Goal: Task Accomplishment & Management: Manage account settings

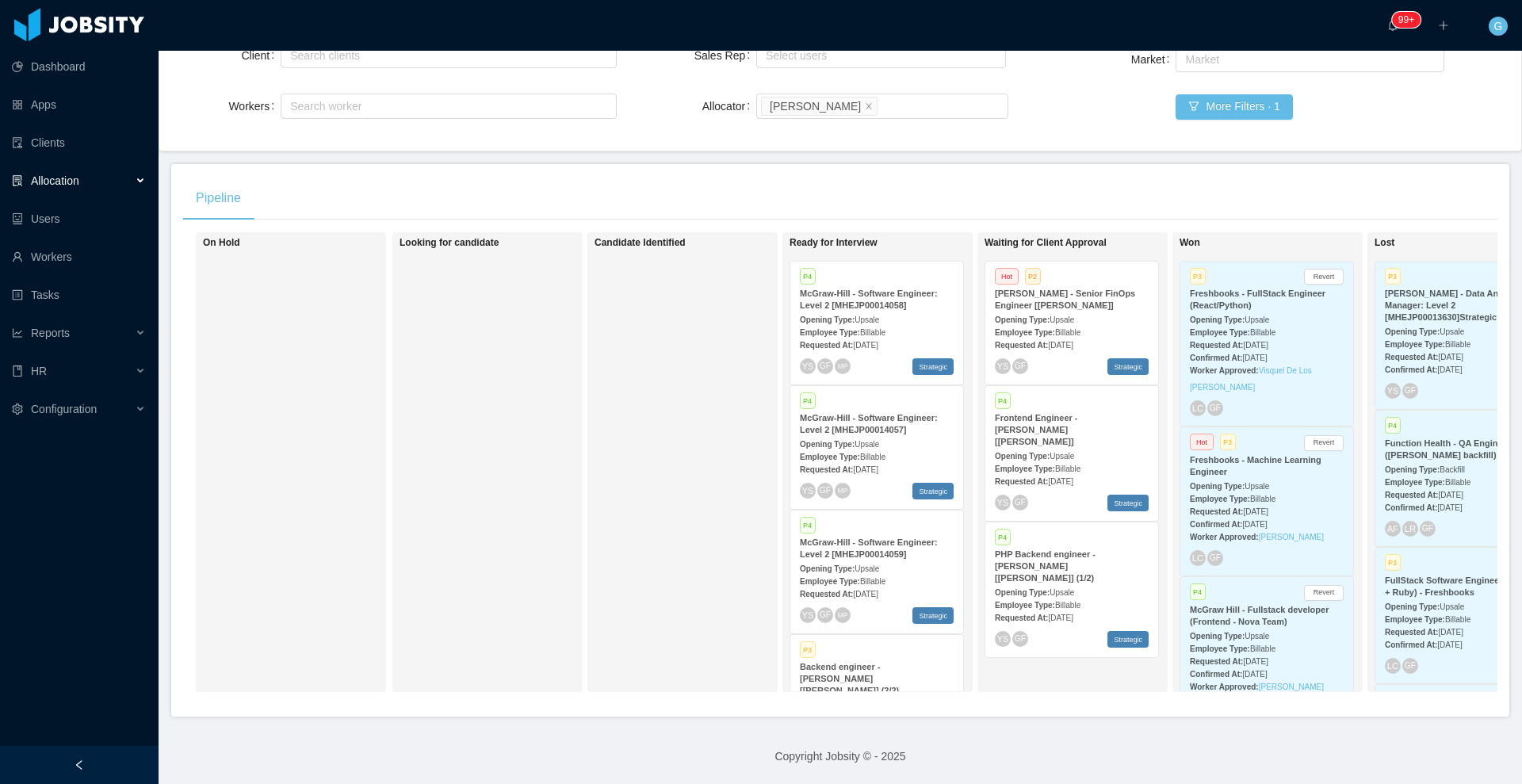
click at [877, 341] on span "[DATE]" at bounding box center [865, 345] width 25 height 9
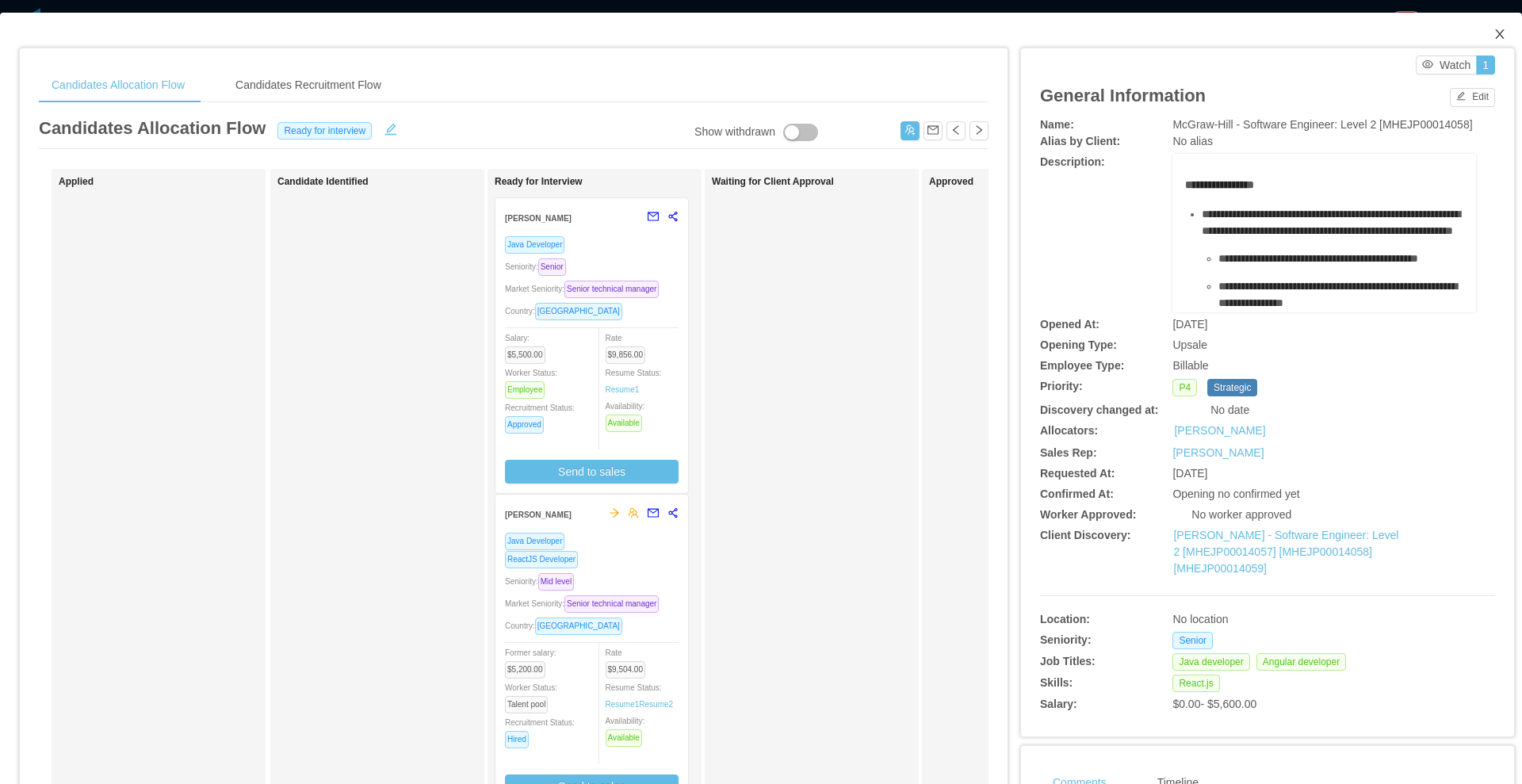
click at [1477, 32] on span "Close" at bounding box center [1500, 35] width 45 height 45
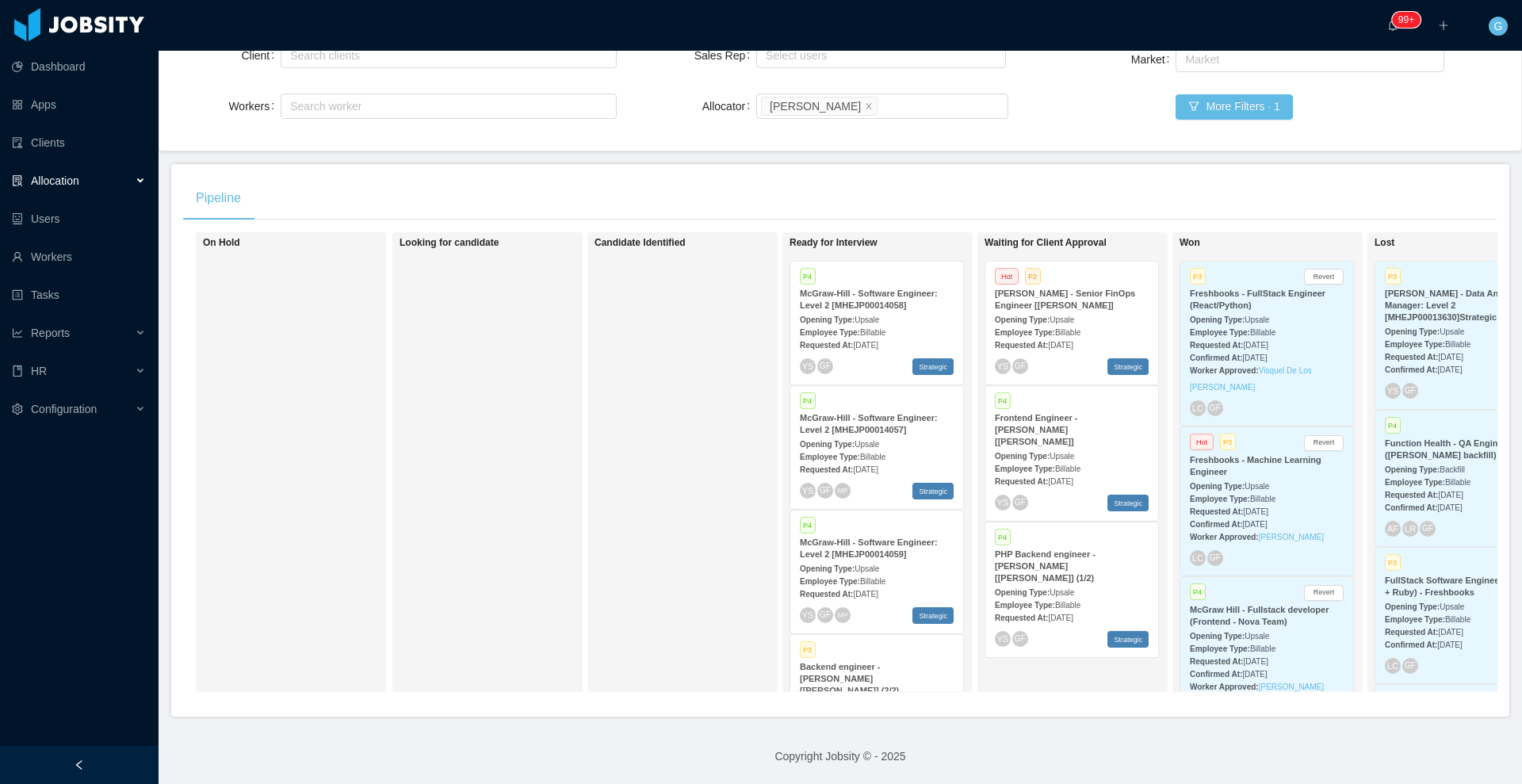
click at [877, 465] on span "[DATE]" at bounding box center [865, 469] width 25 height 9
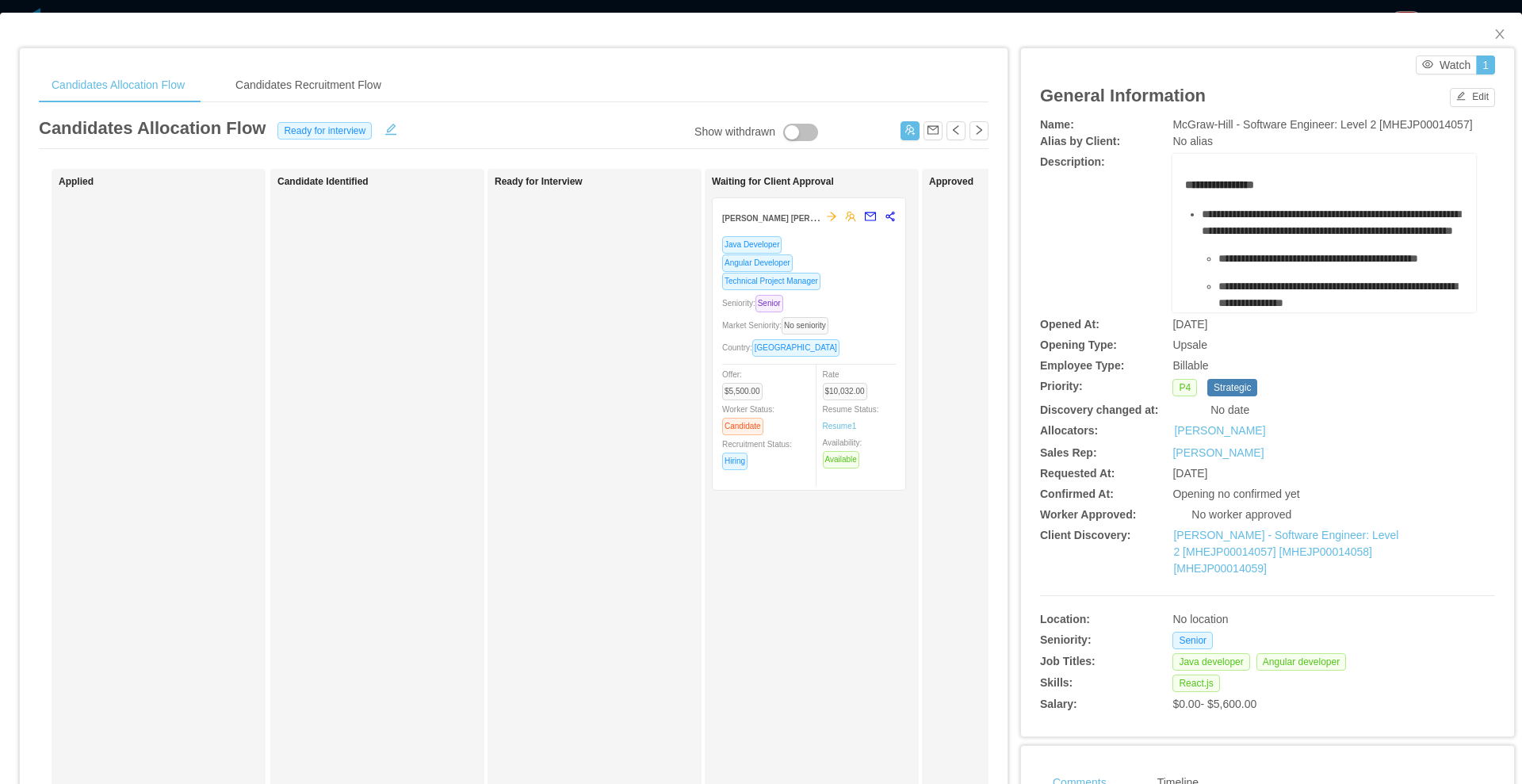
click at [853, 319] on div "Market Seniority: No seniority" at bounding box center [809, 325] width 174 height 18
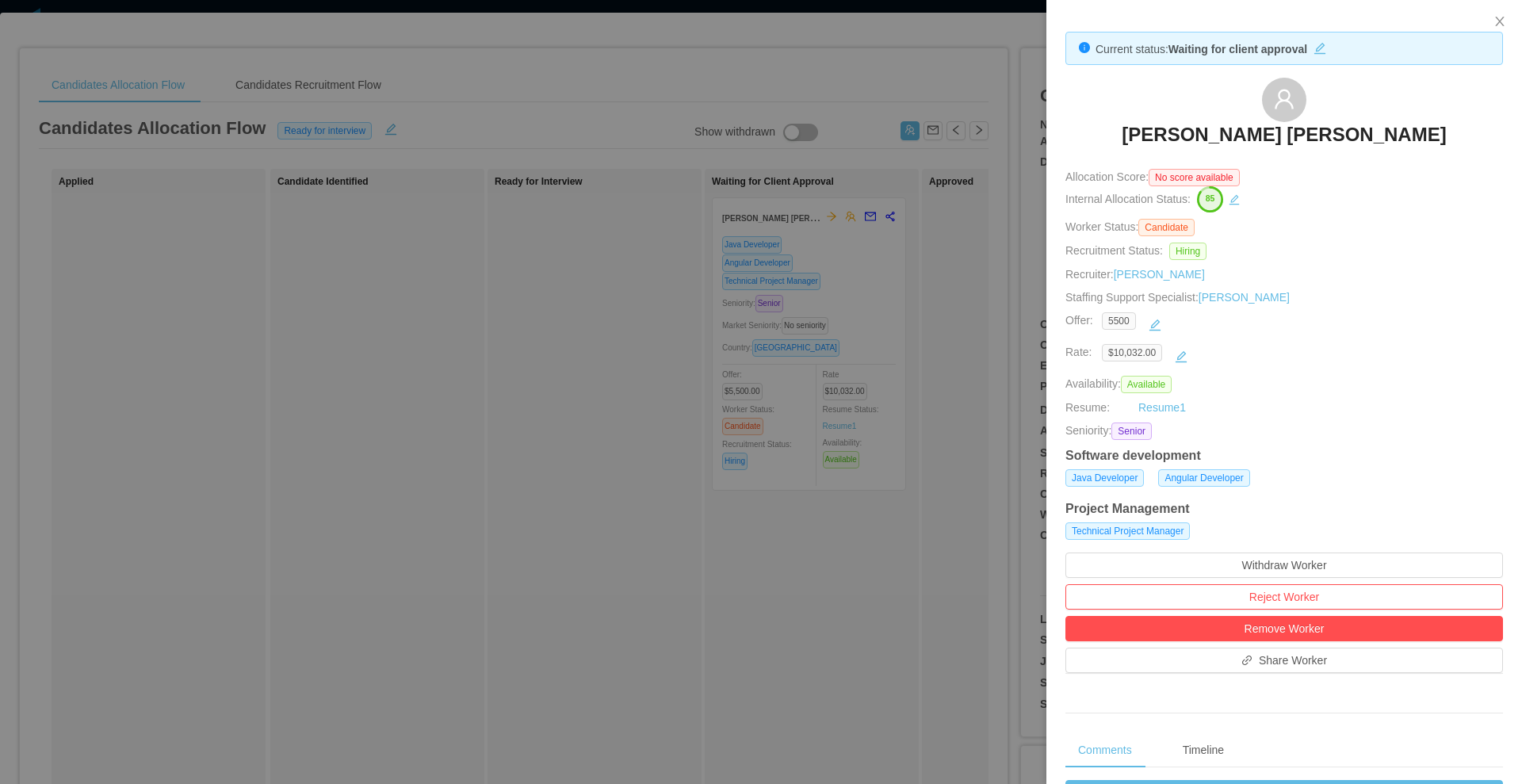
click at [585, 121] on div at bounding box center [761, 392] width 1522 height 784
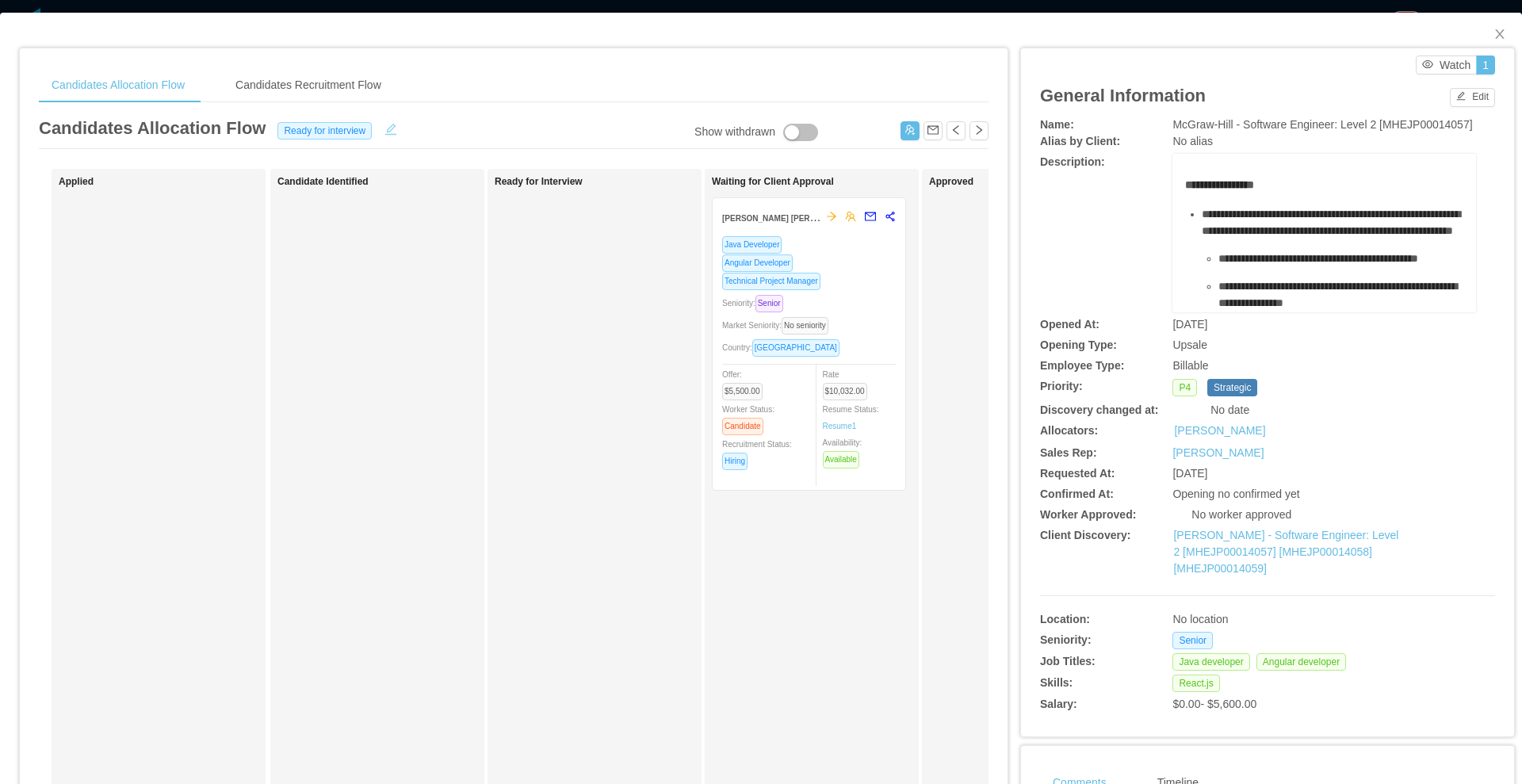
click at [378, 131] on button "button" at bounding box center [391, 128] width 26 height 16
click at [375, 131] on div "Ready for interview" at bounding box center [330, 130] width 108 height 18
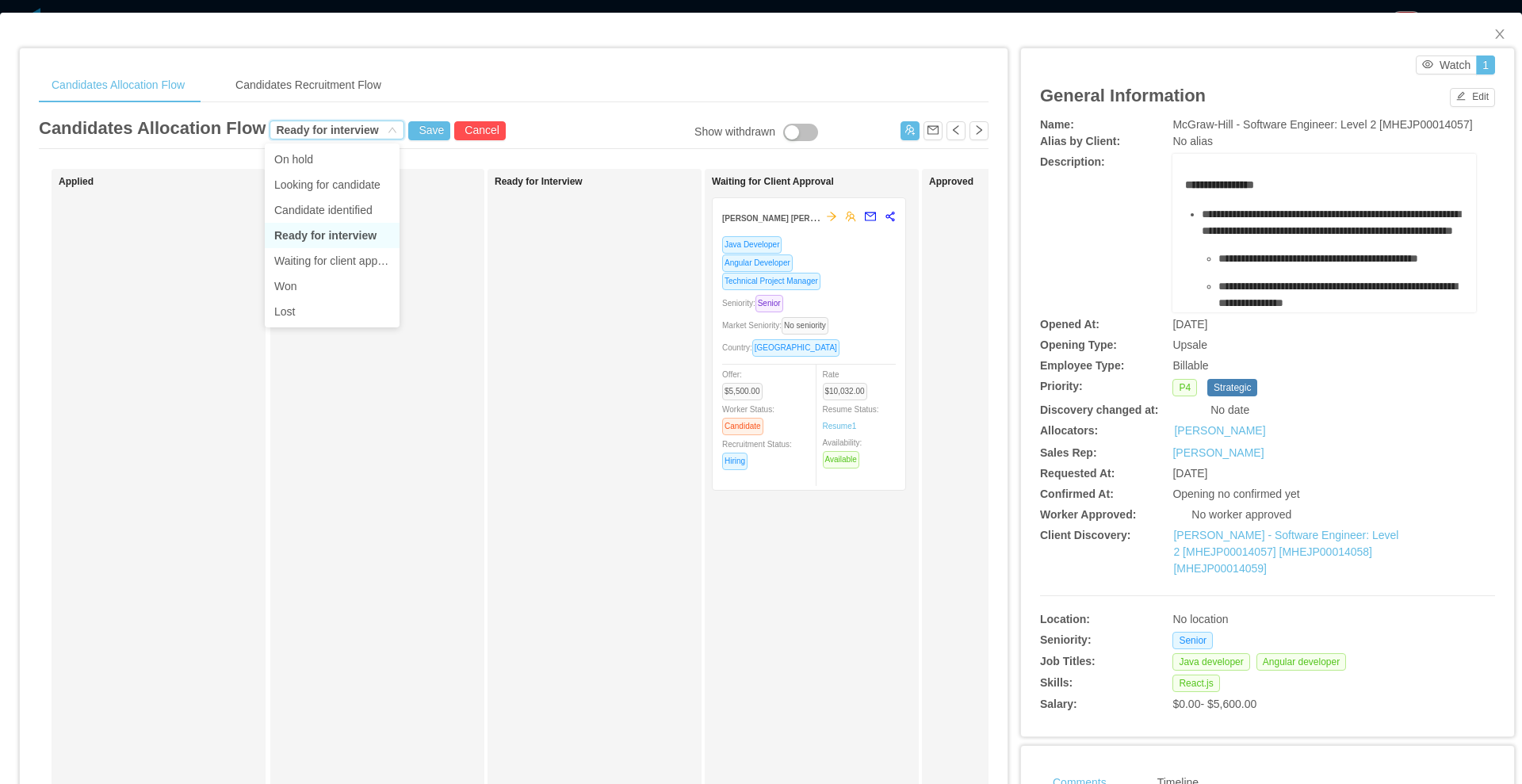
click at [375, 131] on div "Ready for interview" at bounding box center [330, 130] width 108 height 18
click at [341, 129] on div "Ready for interview" at bounding box center [327, 130] width 102 height 18
click at [332, 262] on li "Waiting for client approval" at bounding box center [332, 261] width 135 height 26
click at [427, 126] on button "Save" at bounding box center [429, 131] width 42 height 19
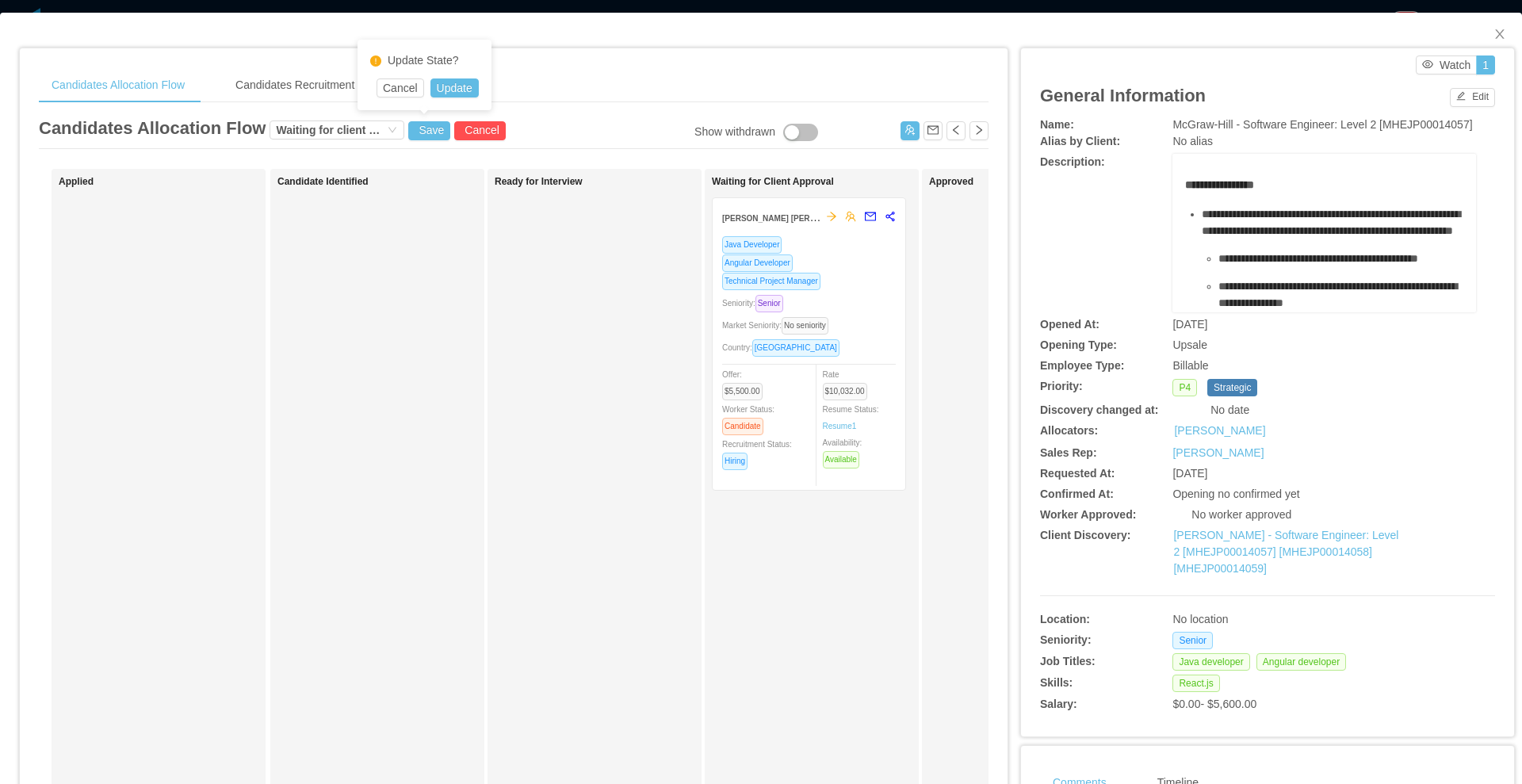
click at [449, 74] on div "Update State?" at bounding box center [424, 64] width 108 height 30
click at [459, 95] on button "Update" at bounding box center [455, 88] width 49 height 19
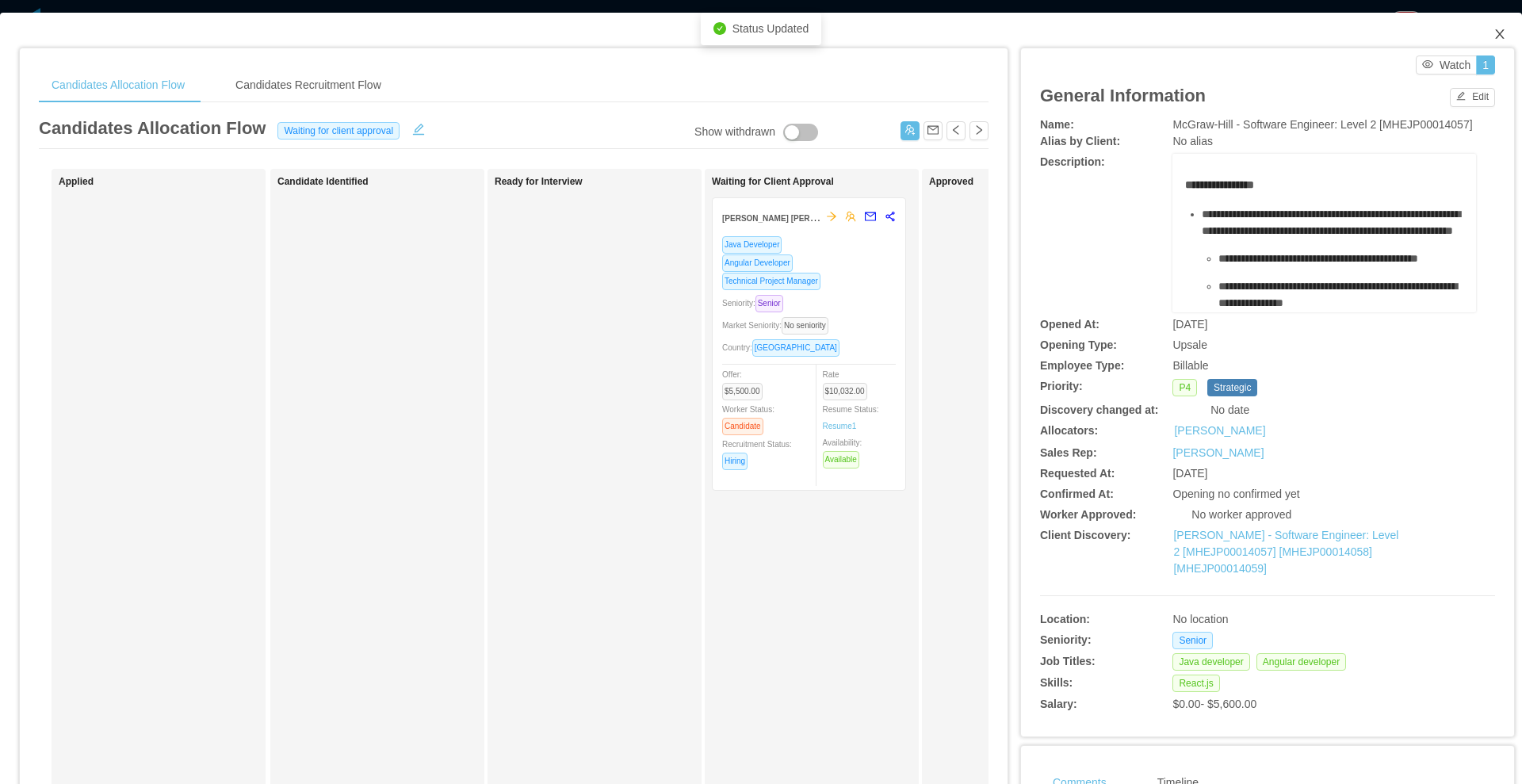
click at [1495, 36] on icon "icon: close" at bounding box center [1499, 34] width 9 height 10
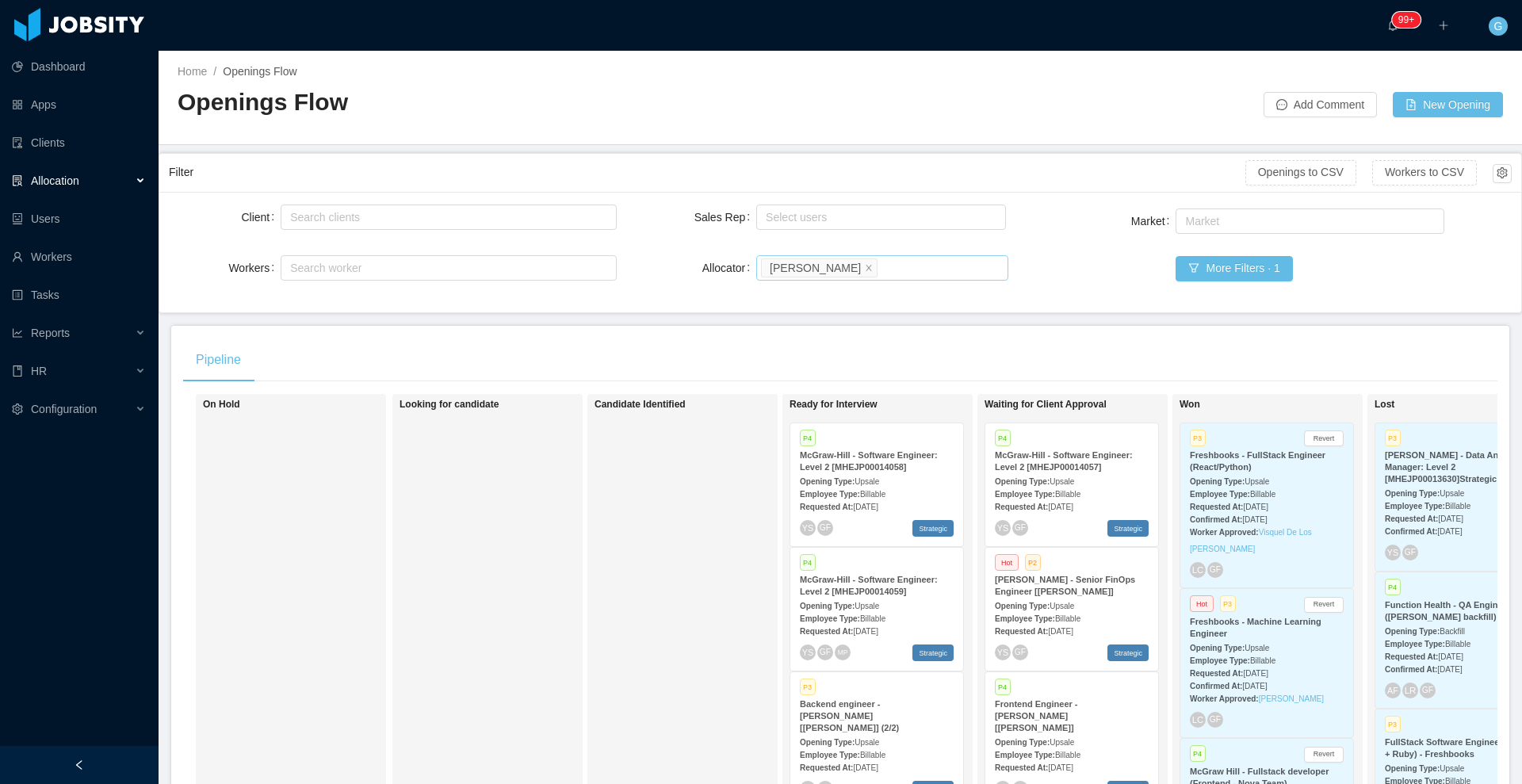
click at [917, 269] on div "Search allocators [PERSON_NAME]" at bounding box center [880, 268] width 238 height 24
click at [1199, 273] on button "More Filters · 1" at bounding box center [1234, 269] width 116 height 26
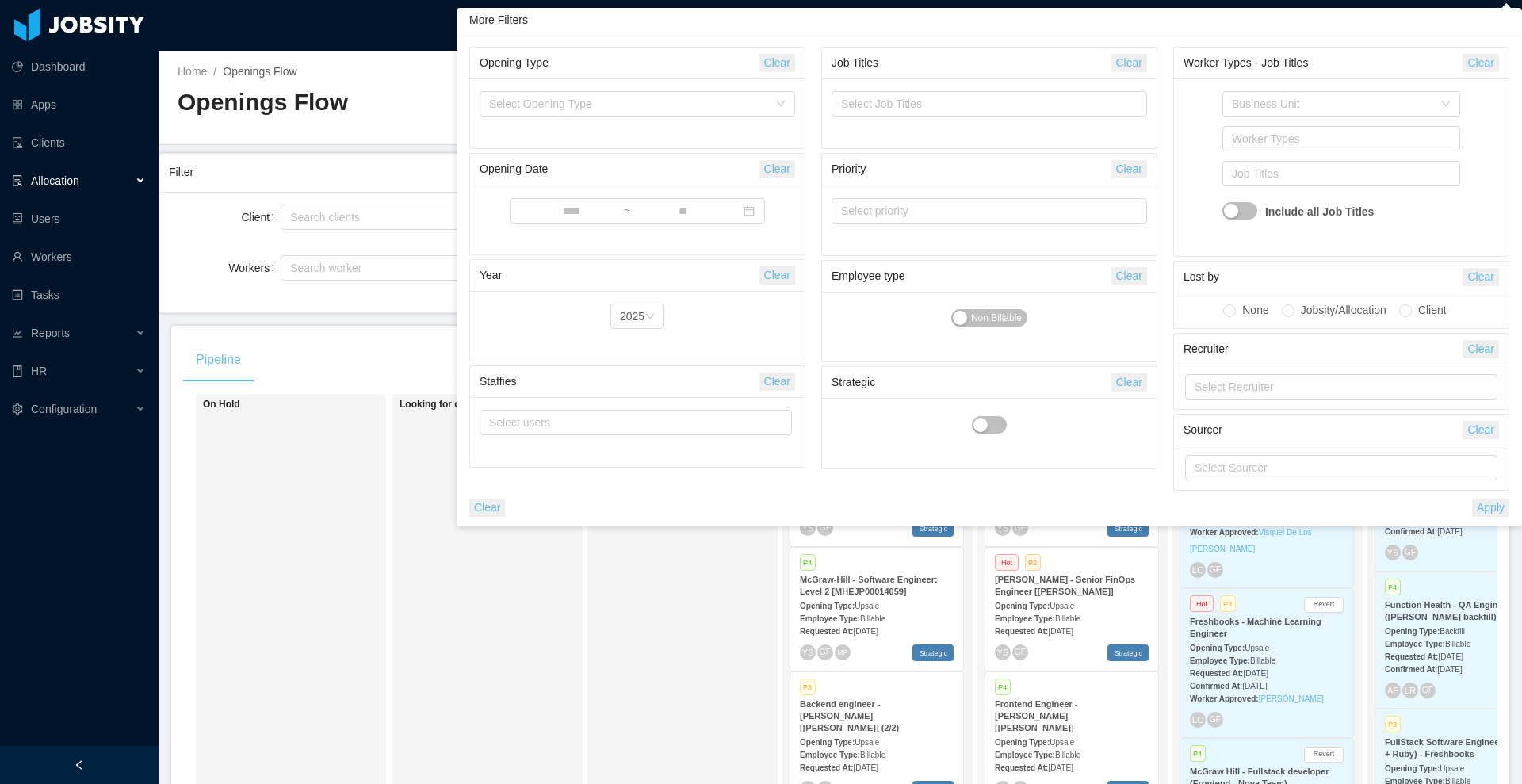
click at [1073, 546] on div "P4 [PERSON_NAME] - Software Engineer: Level 2 [MHEJP00014057] Opening Type: Ups…" at bounding box center [1071, 485] width 175 height 124
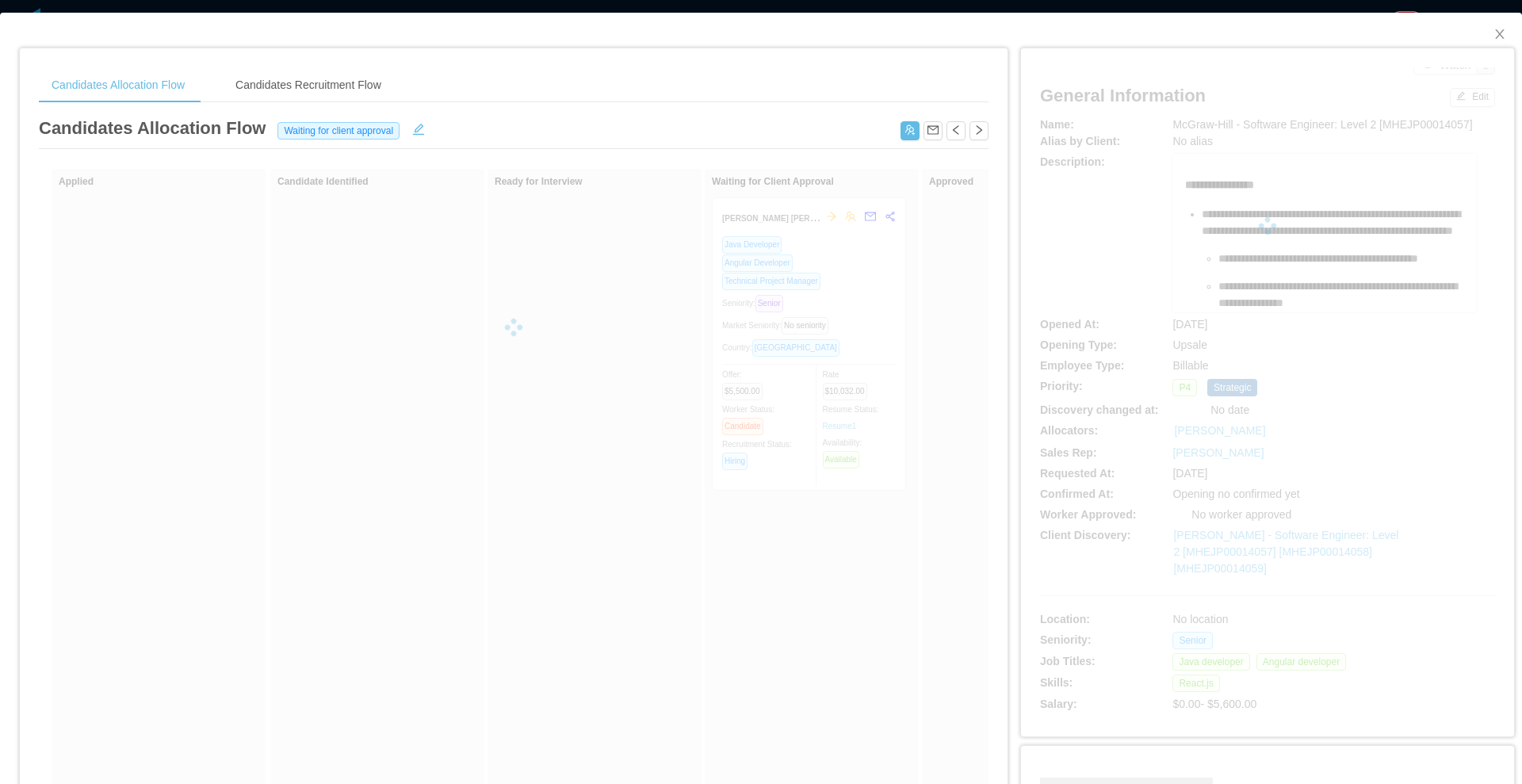
click at [976, 408] on div at bounding box center [514, 328] width 950 height 317
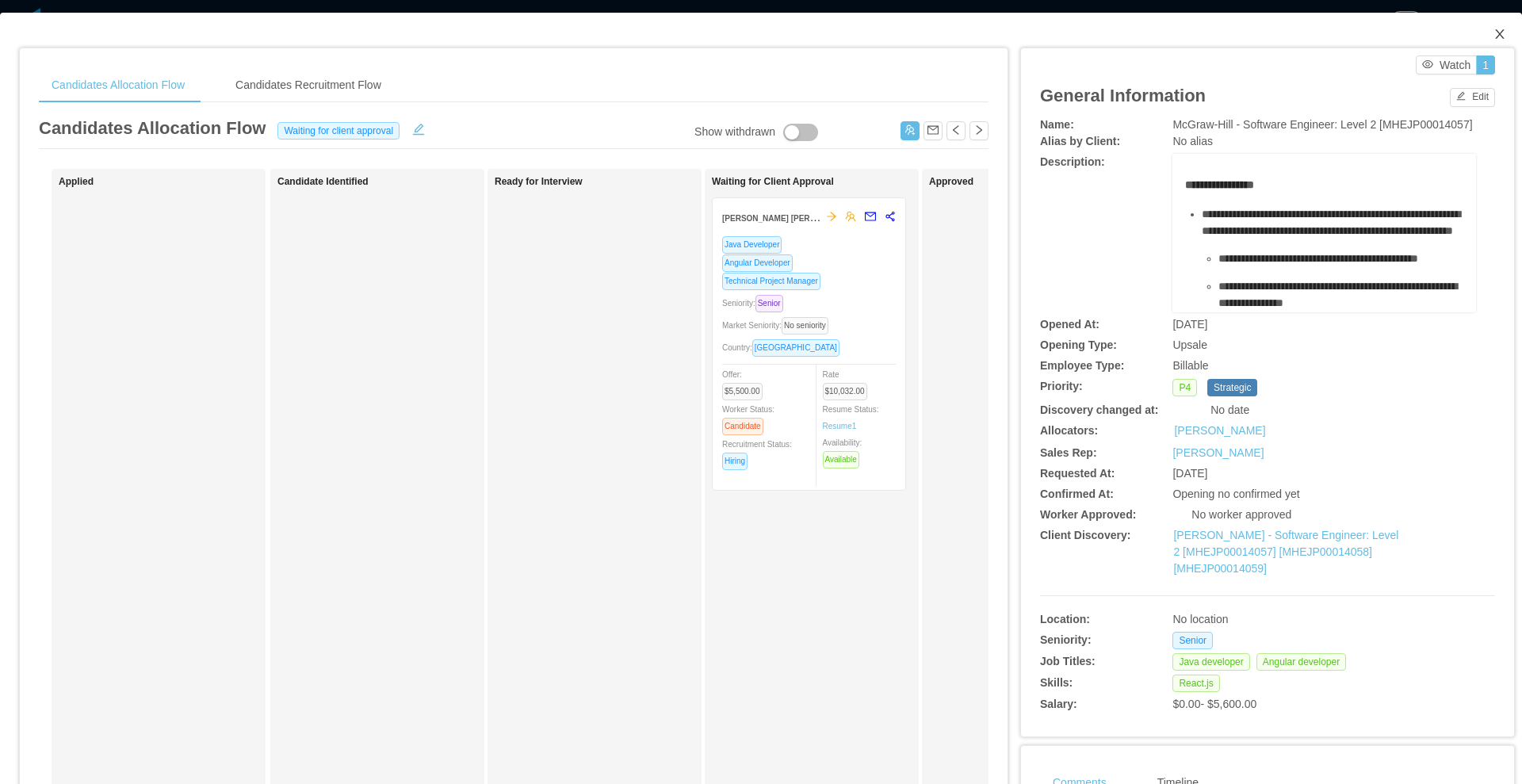
click at [1493, 34] on icon "icon: close" at bounding box center [1500, 34] width 13 height 13
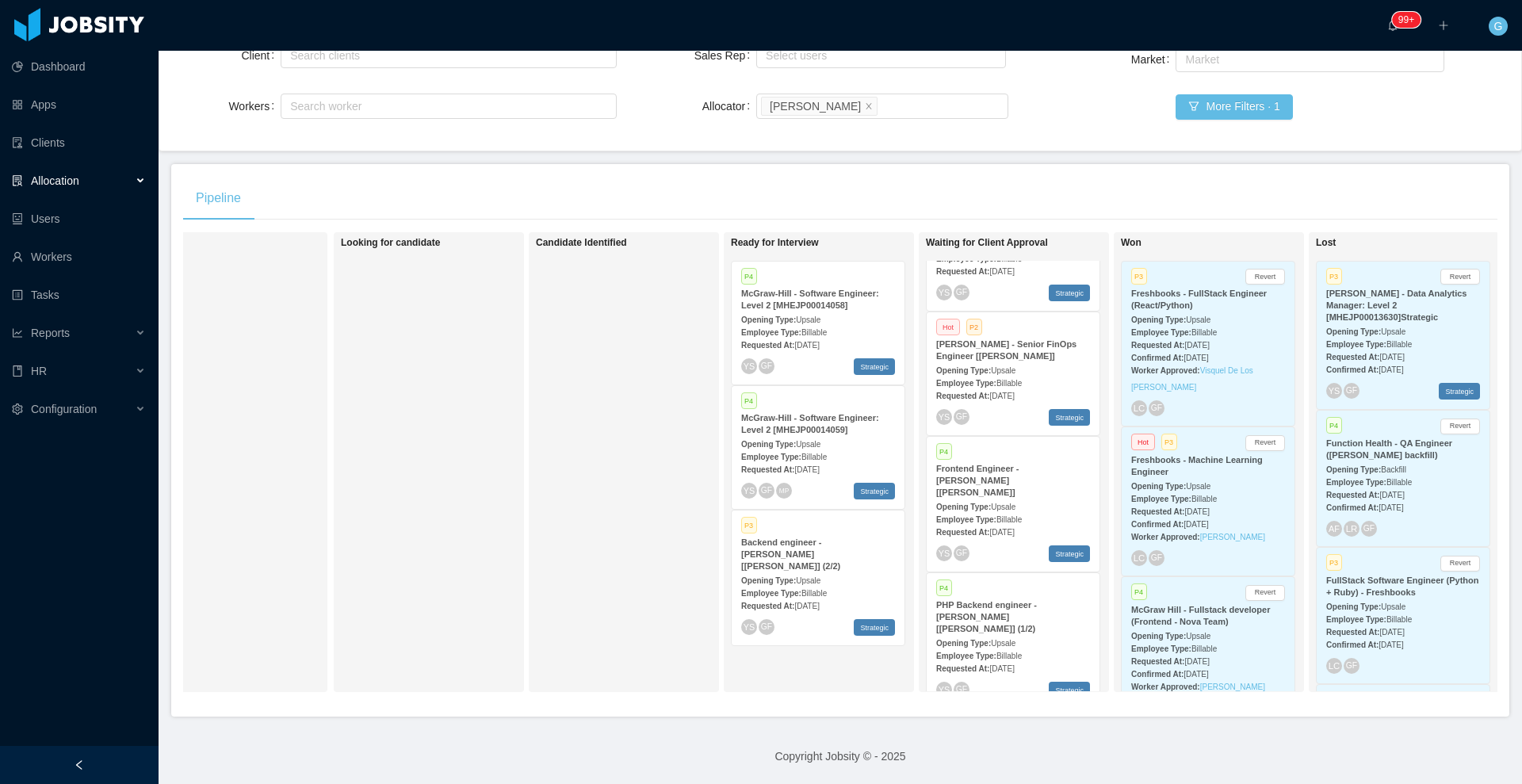
scroll to position [176, 0]
click at [866, 102] on icon "icon: close" at bounding box center [869, 104] width 6 height 6
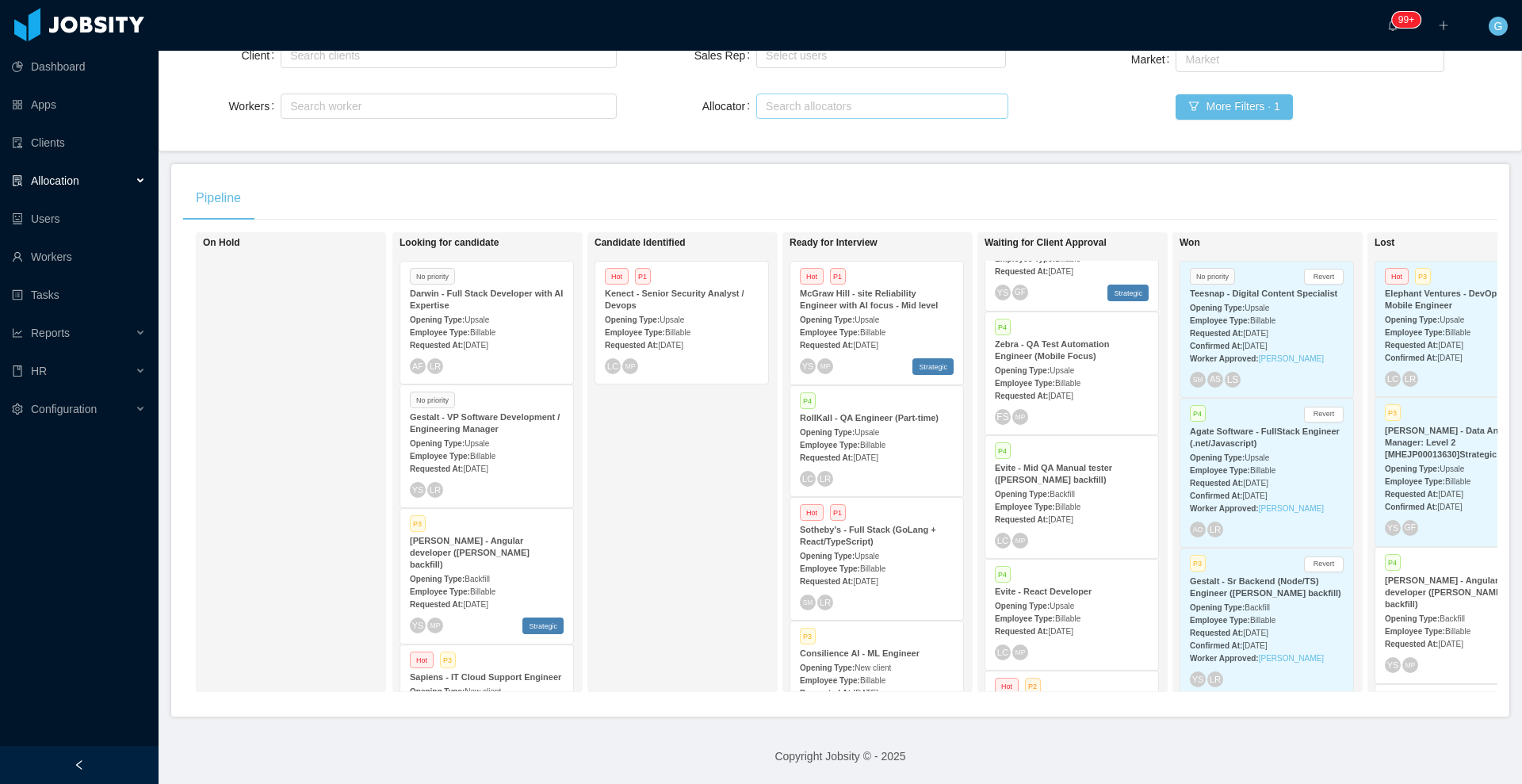
click at [488, 451] on span "Billable" at bounding box center [483, 455] width 26 height 9
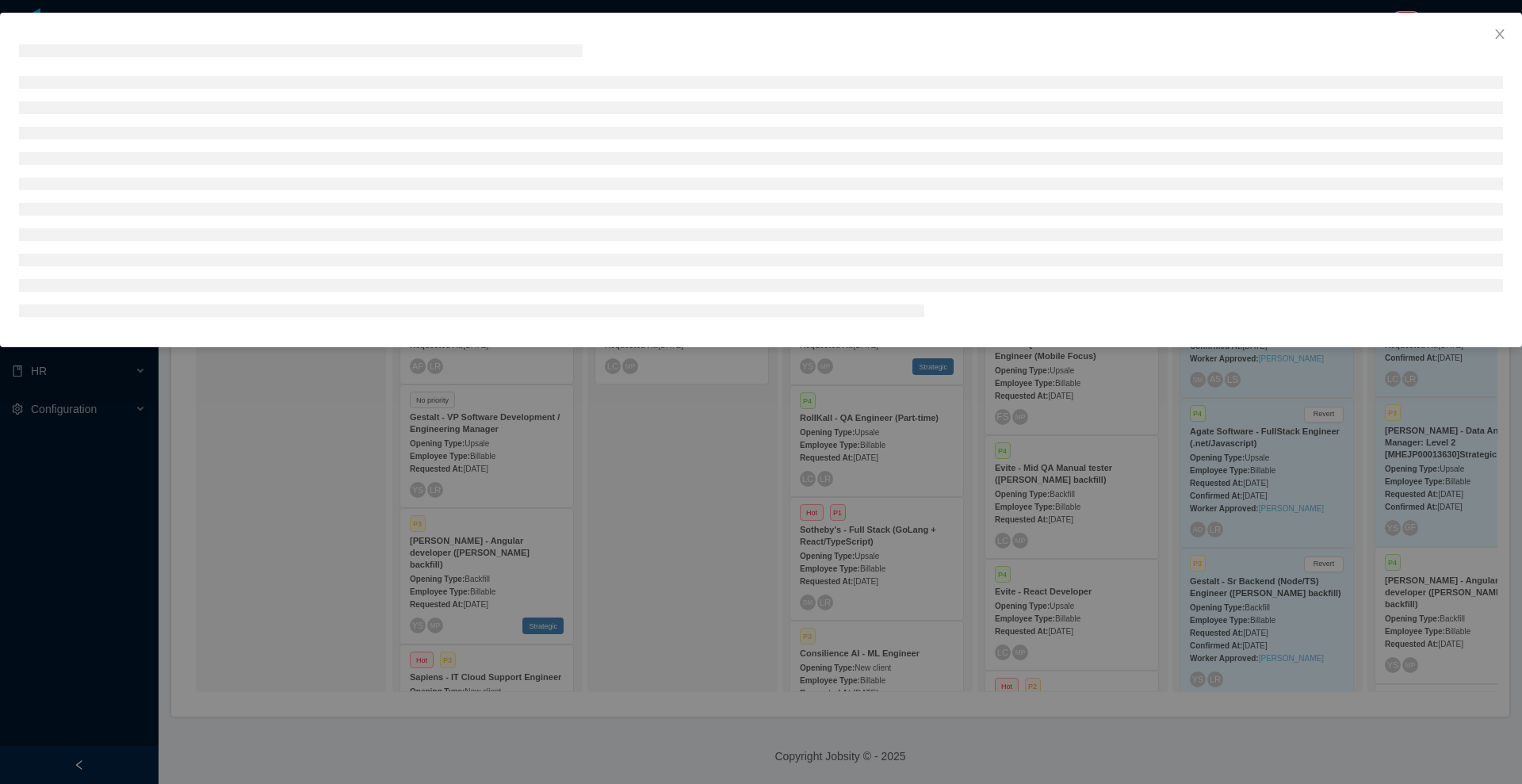
click at [714, 506] on div at bounding box center [761, 392] width 1522 height 784
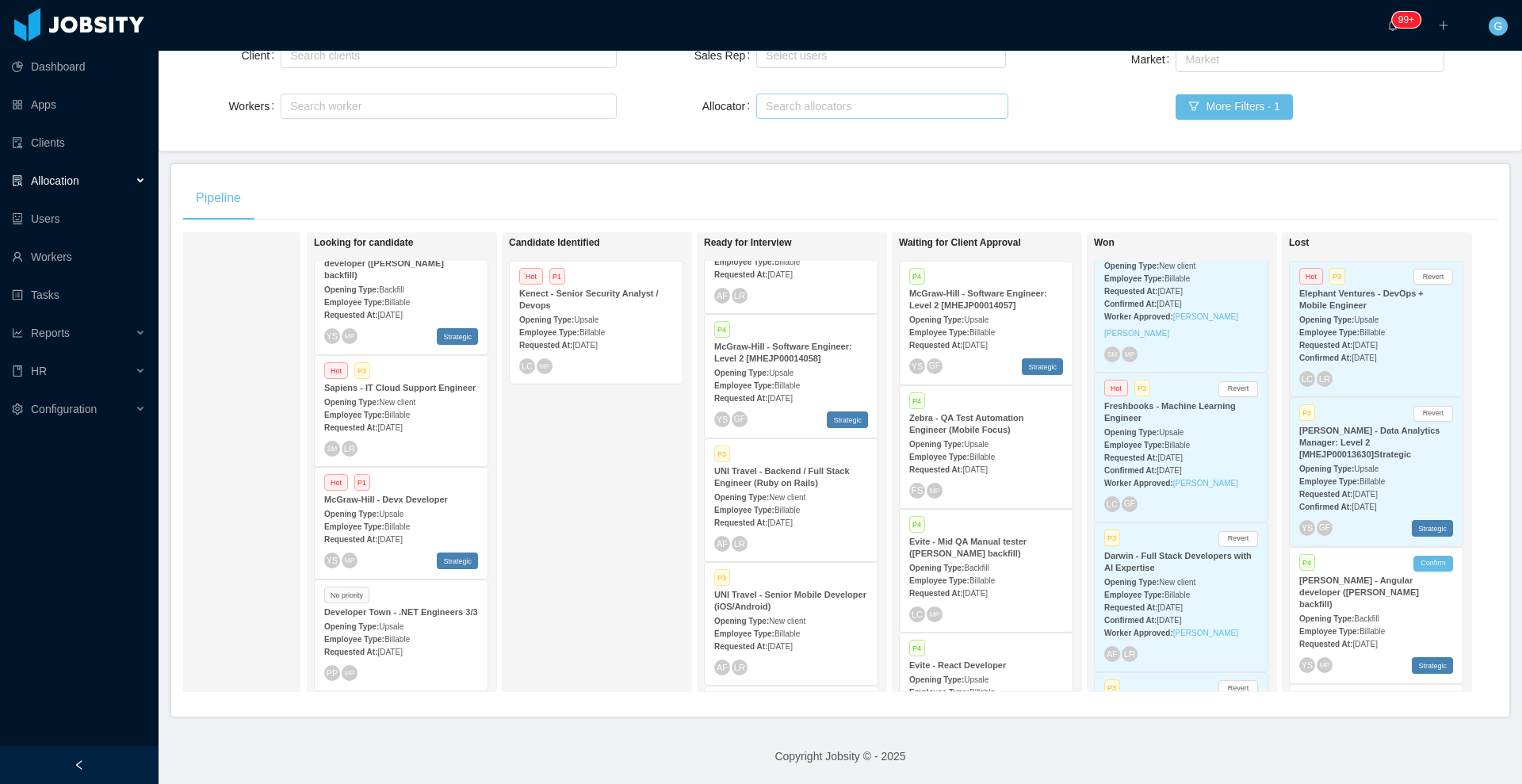
scroll to position [89, 0]
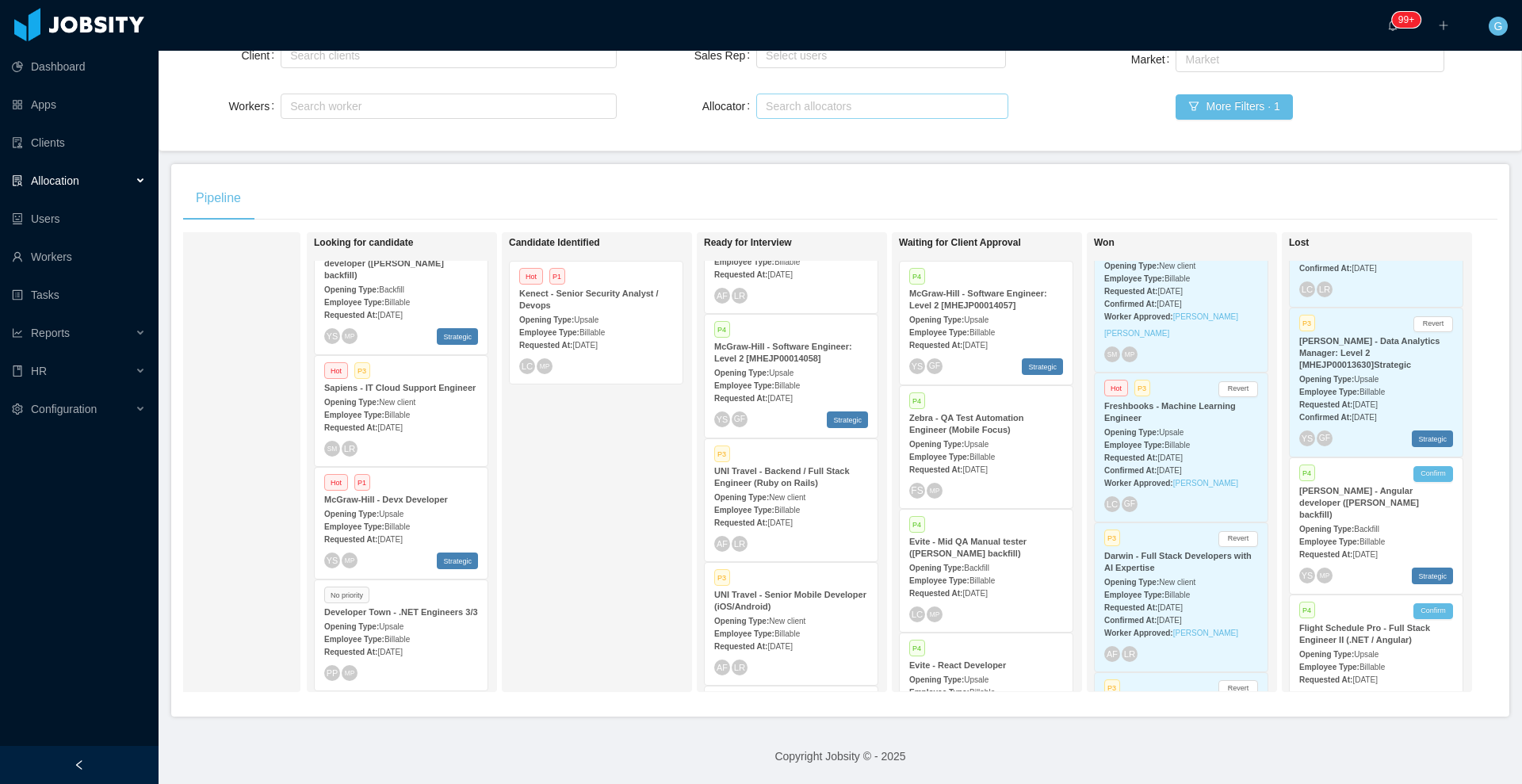
click at [1210, 436] on div "Employee Type: Billable" at bounding box center [1181, 444] width 154 height 17
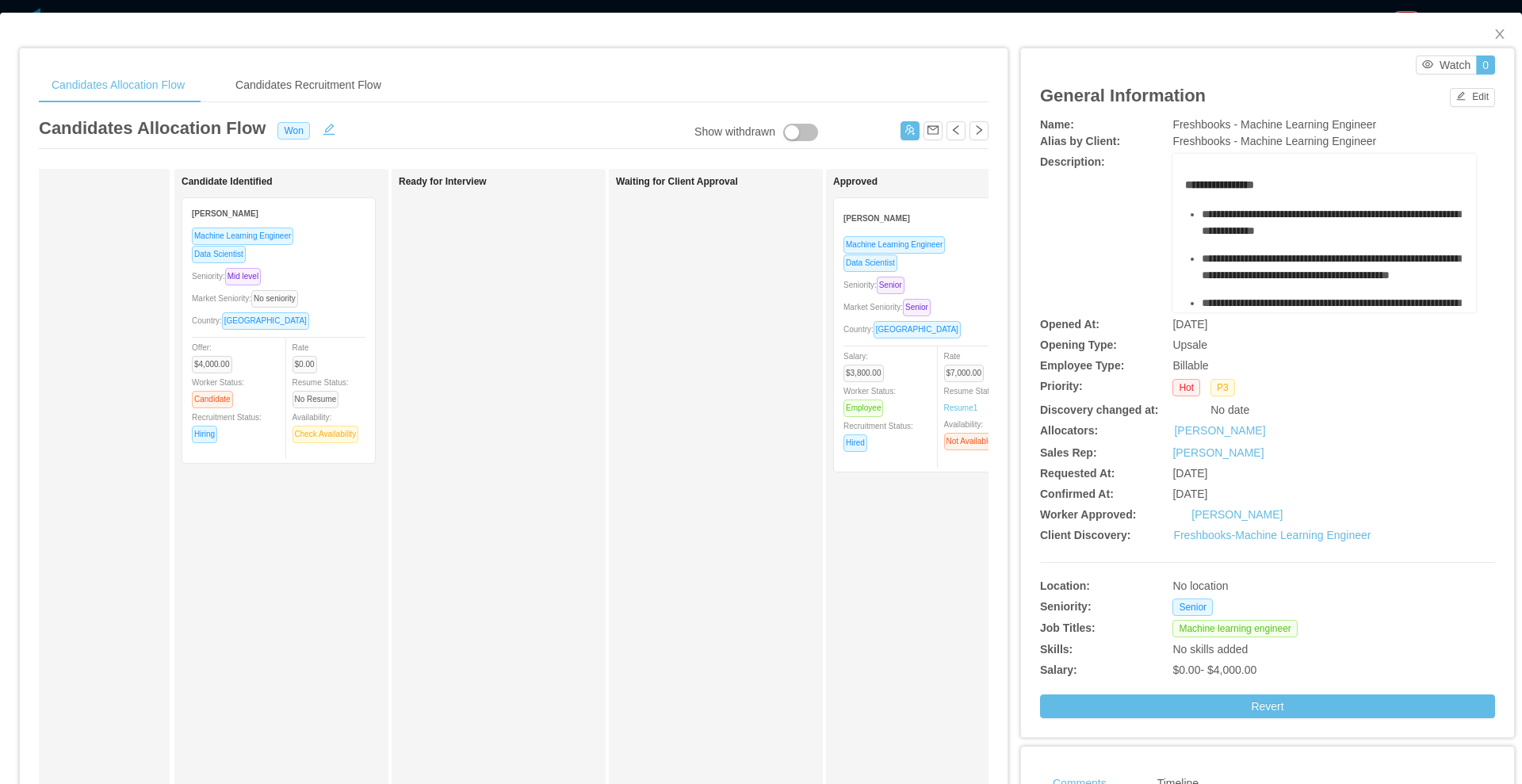
scroll to position [0, 97]
click at [1450, 93] on button "Edit" at bounding box center [1473, 97] width 45 height 19
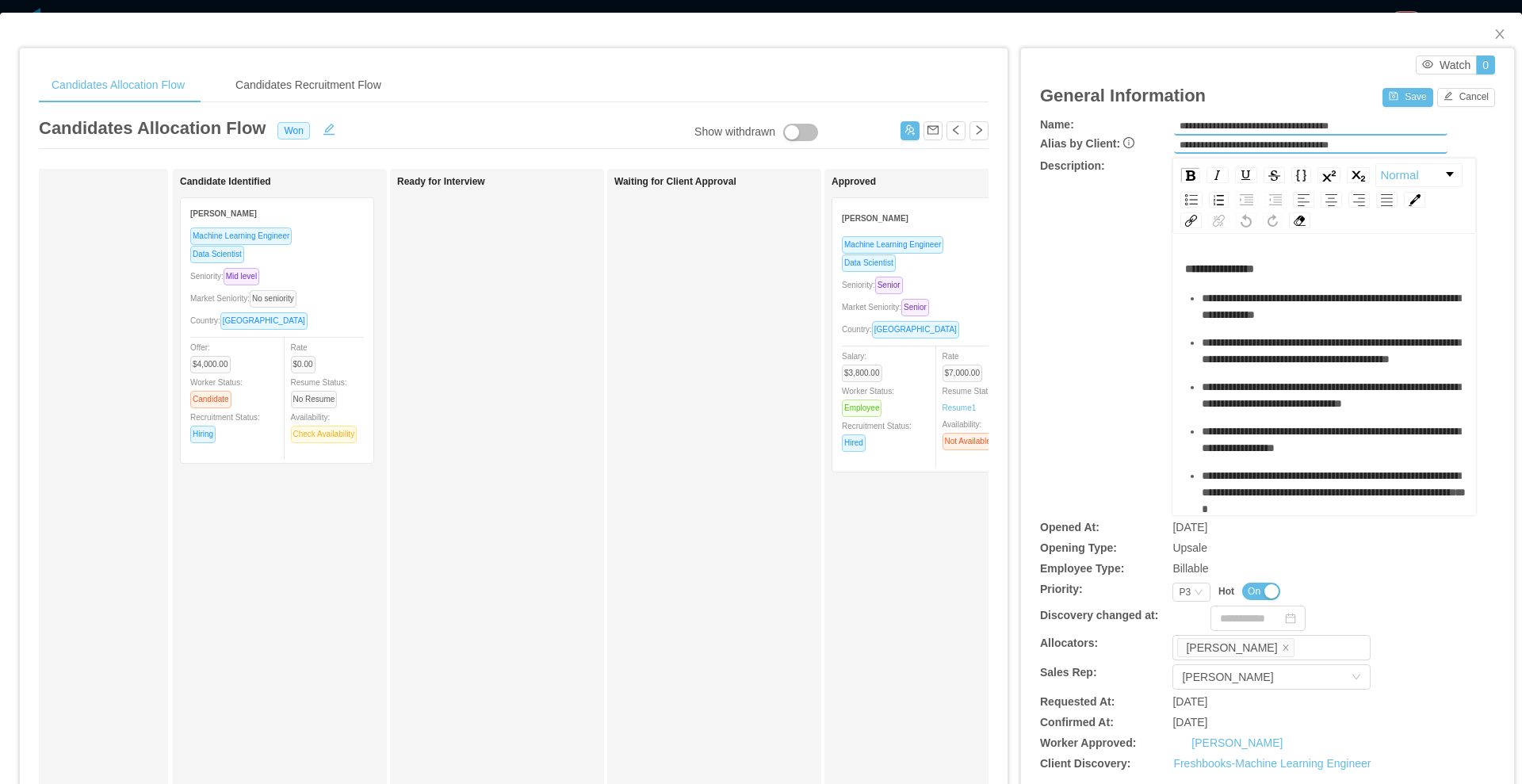
click at [1252, 584] on button "On" at bounding box center [1261, 591] width 38 height 18
click at [1385, 100] on button "Save" at bounding box center [1407, 97] width 50 height 19
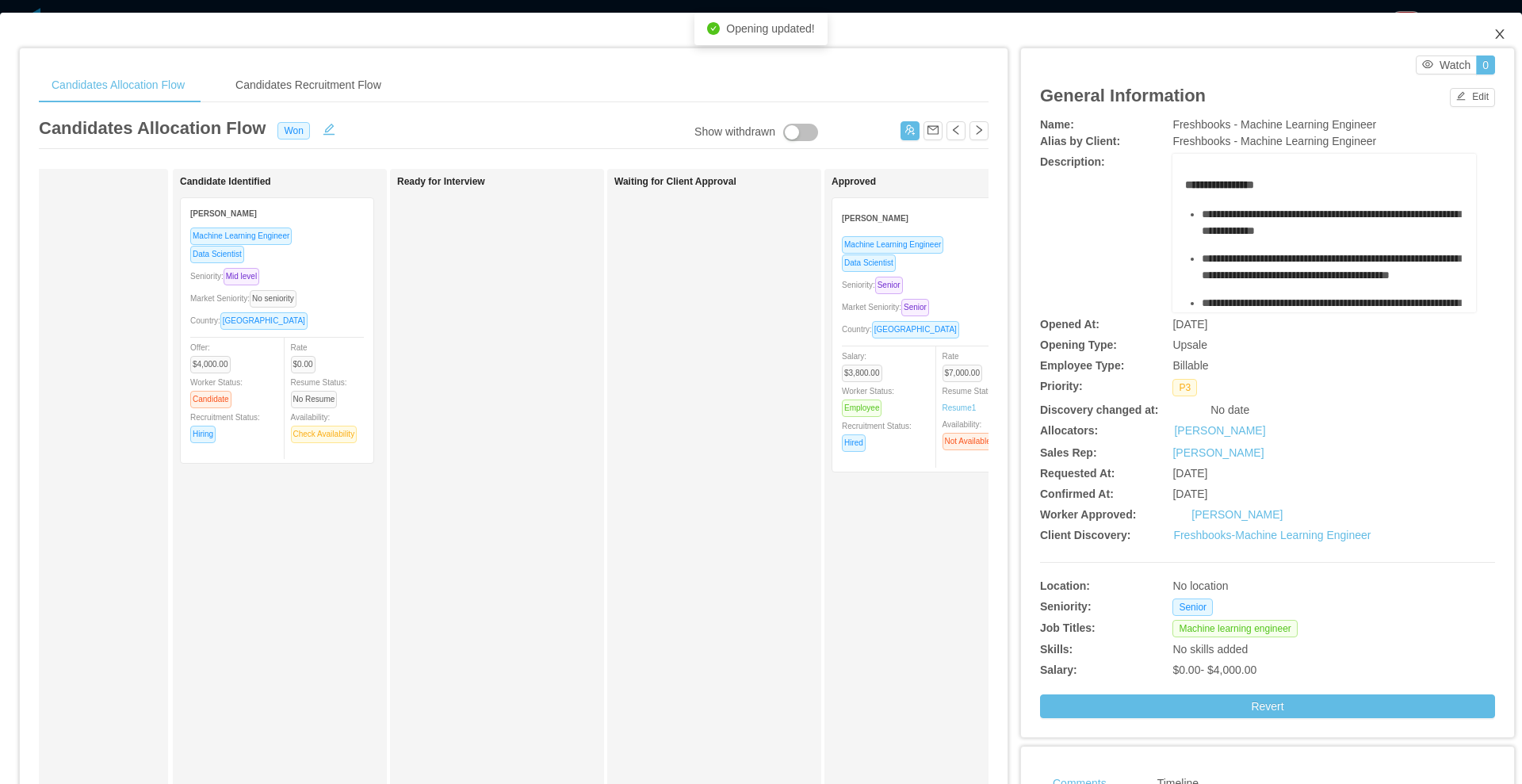
click at [1492, 35] on span "Close" at bounding box center [1500, 35] width 45 height 45
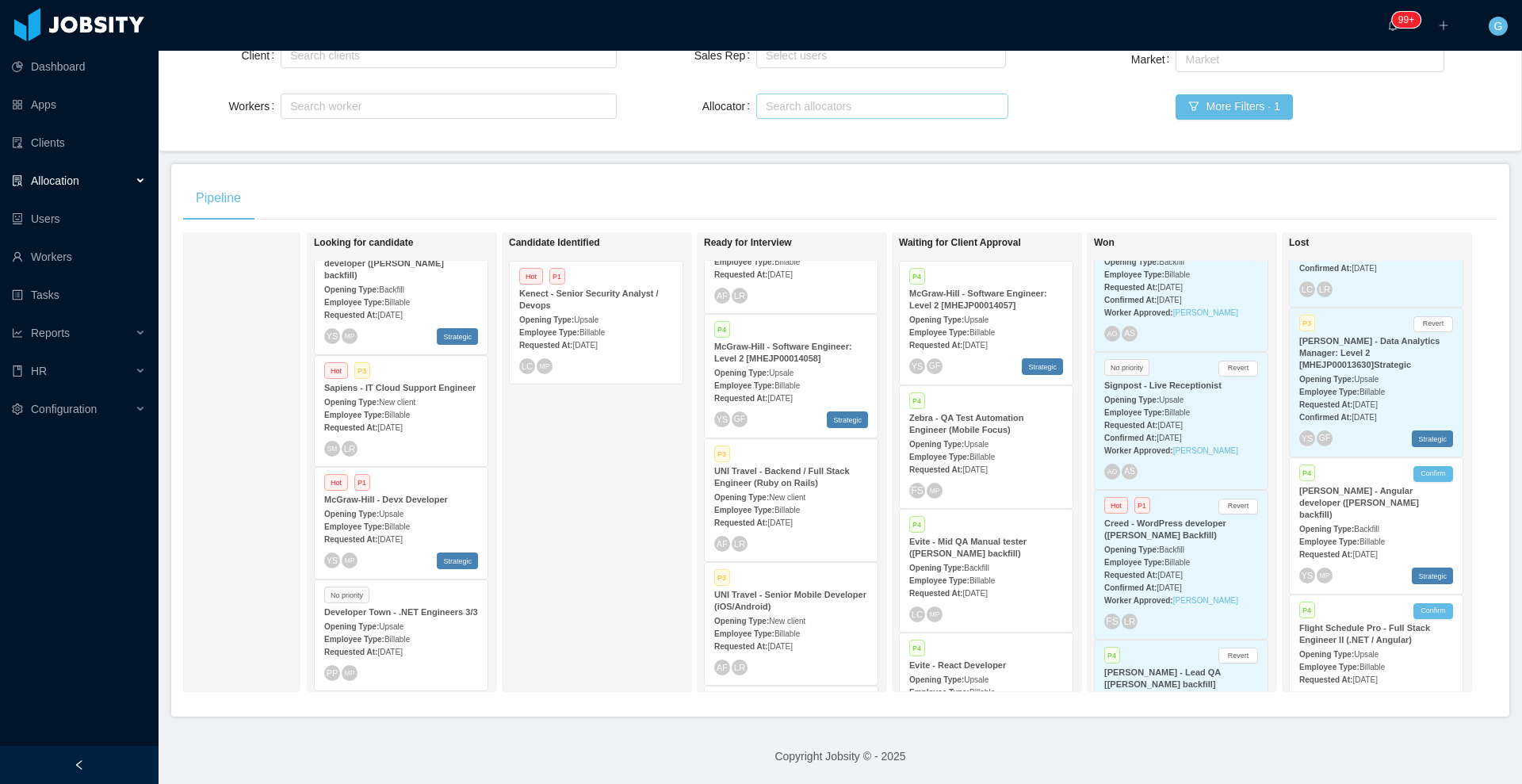
scroll to position [8836, 0]
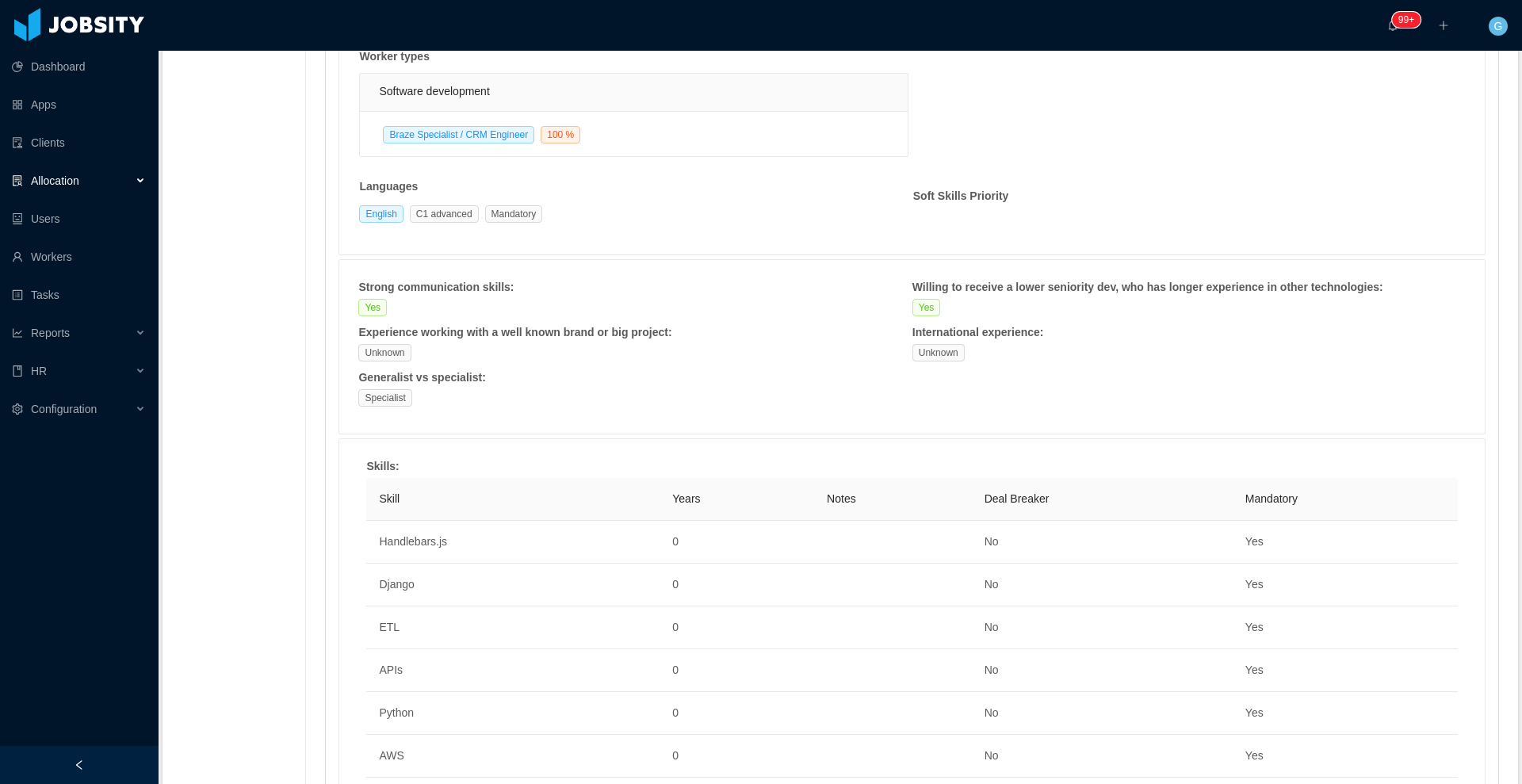
scroll to position [520, 0]
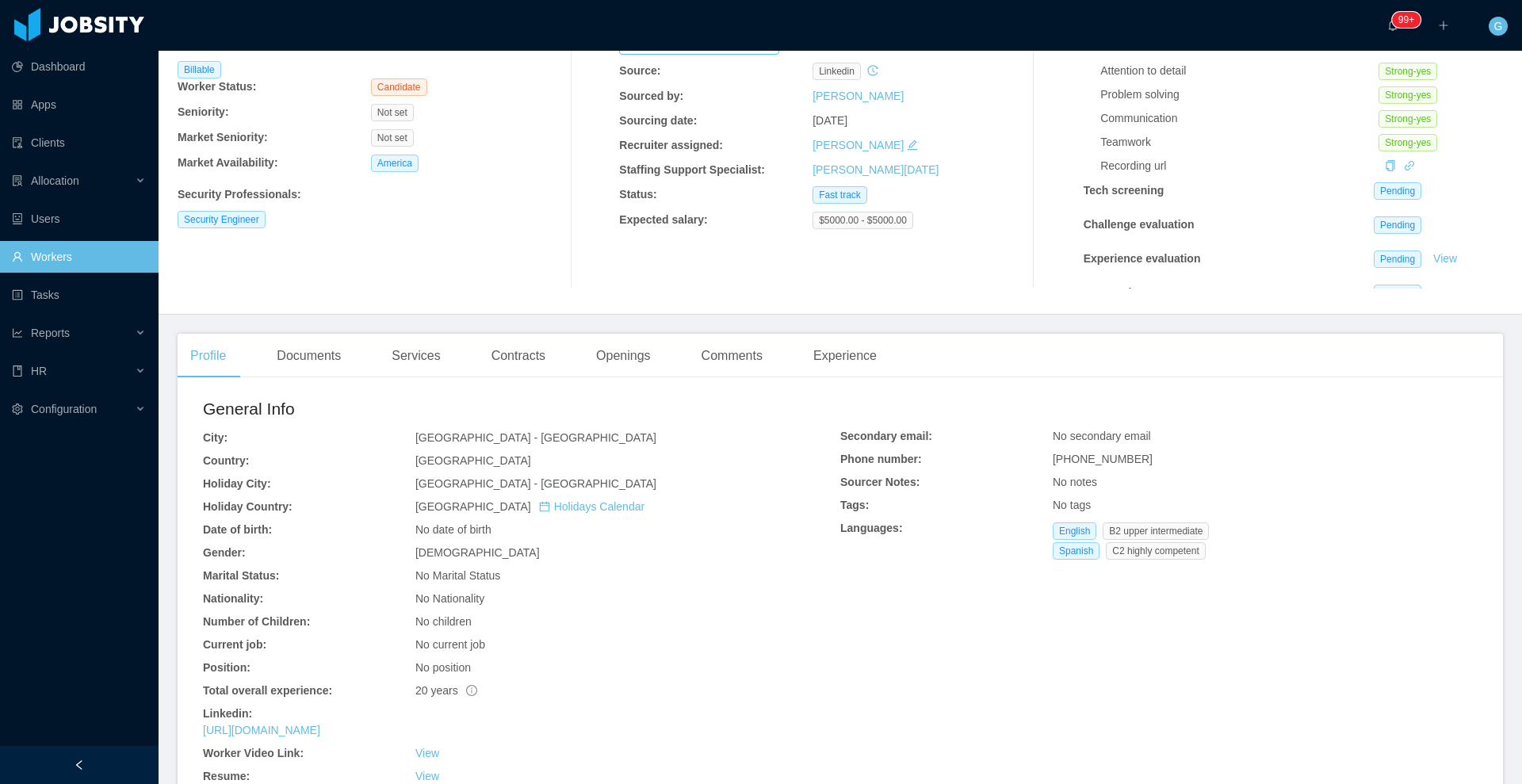
scroll to position [297, 0]
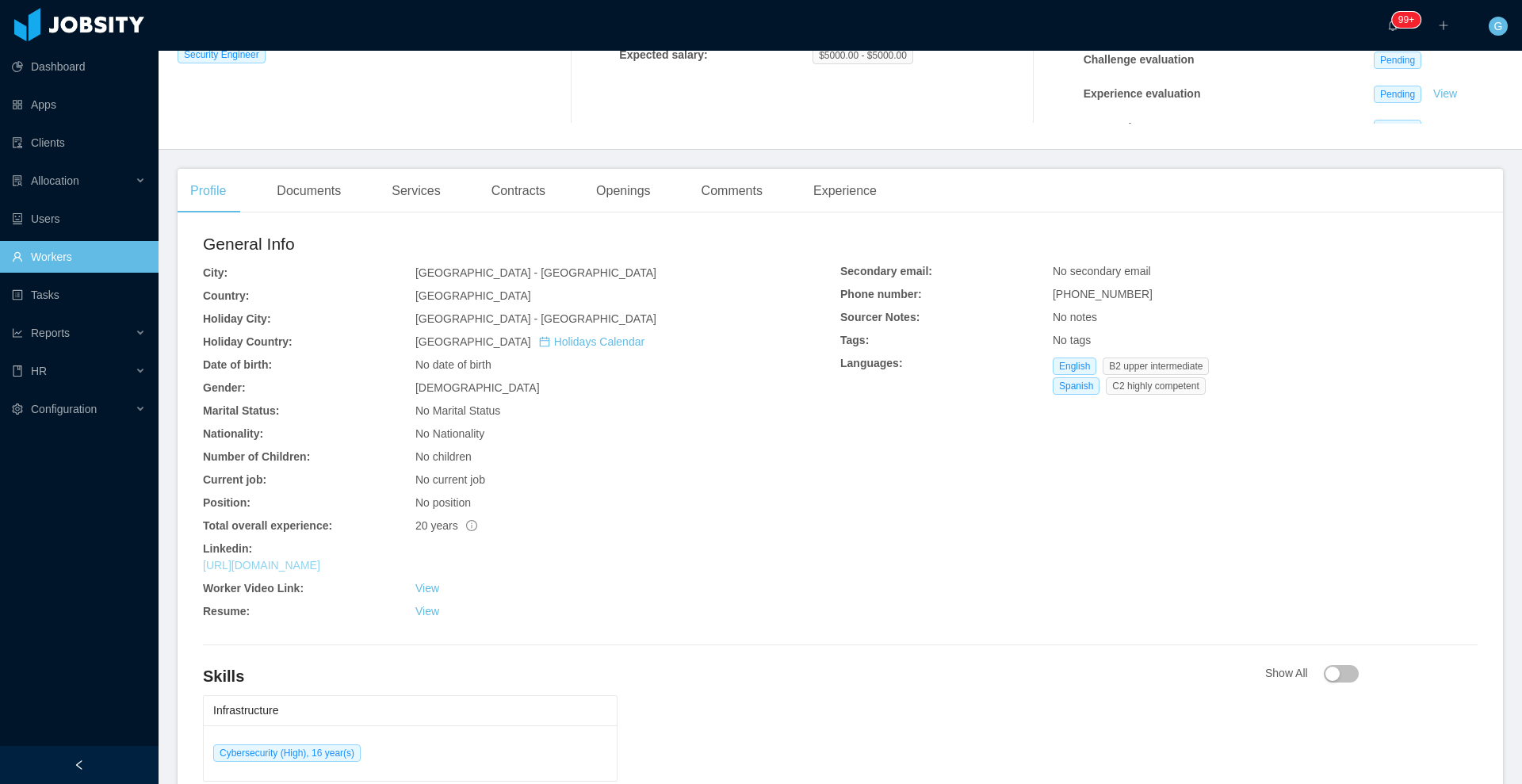
click at [250, 562] on link "https://www.linkedin.com/in/ajms18" at bounding box center [261, 565] width 117 height 13
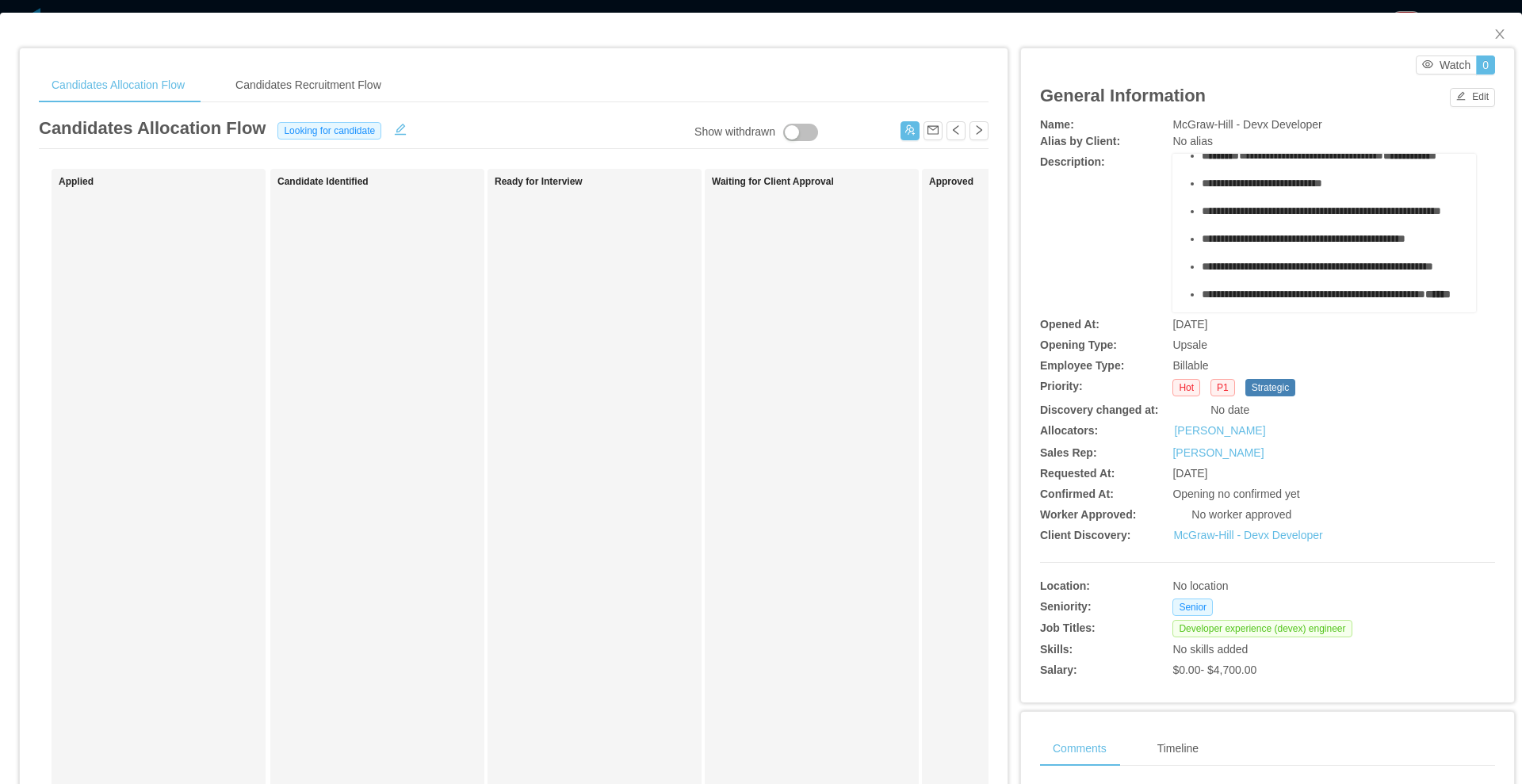
scroll to position [538, 0]
